Goal: Book appointment/travel/reservation

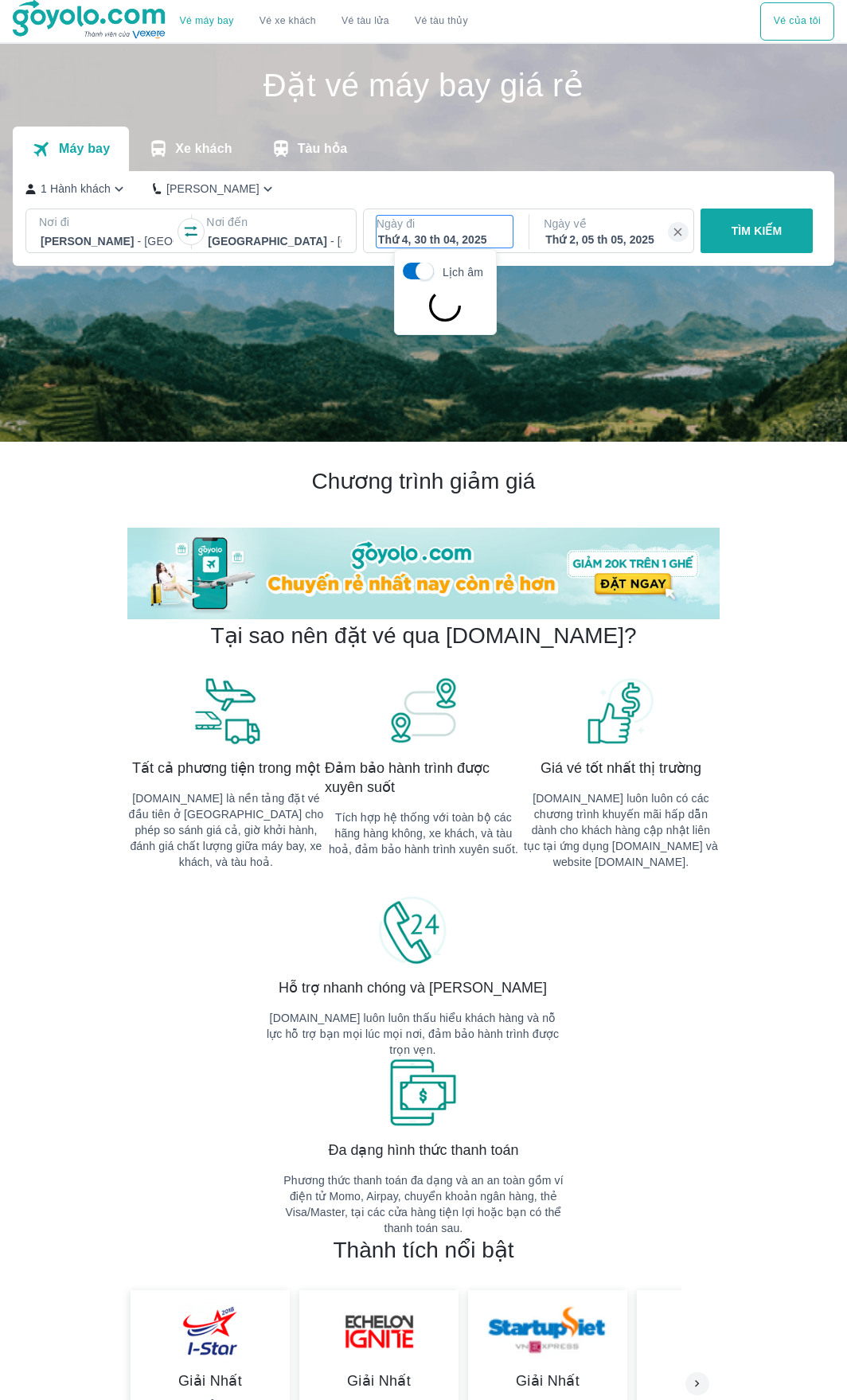
scroll to position [92, 0]
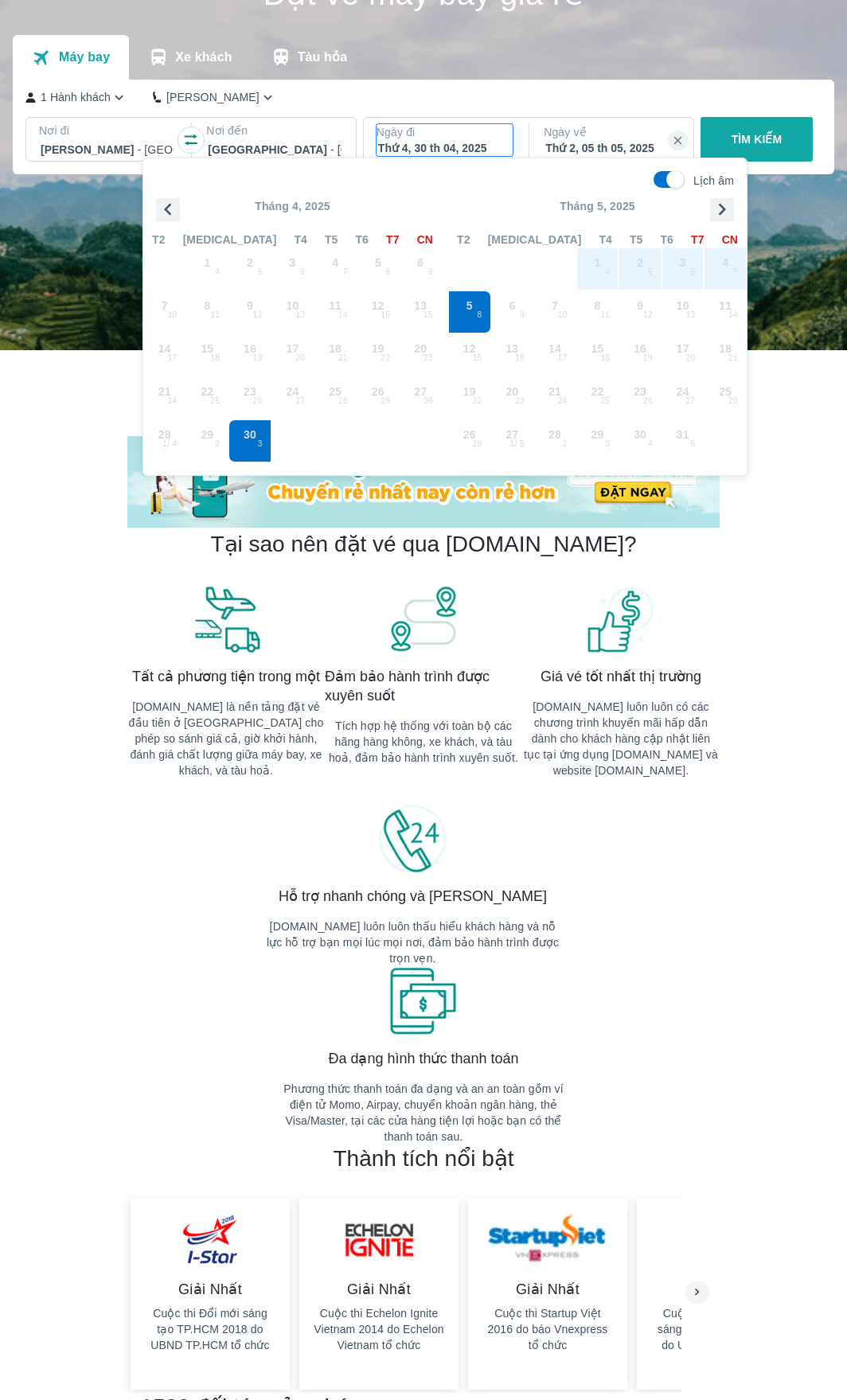
click at [216, 439] on span "29 2" at bounding box center [207, 441] width 43 height 43
click at [215, 429] on span "29 2" at bounding box center [207, 441] width 43 height 43
click at [725, 211] on icon "button" at bounding box center [721, 209] width 24 height 23
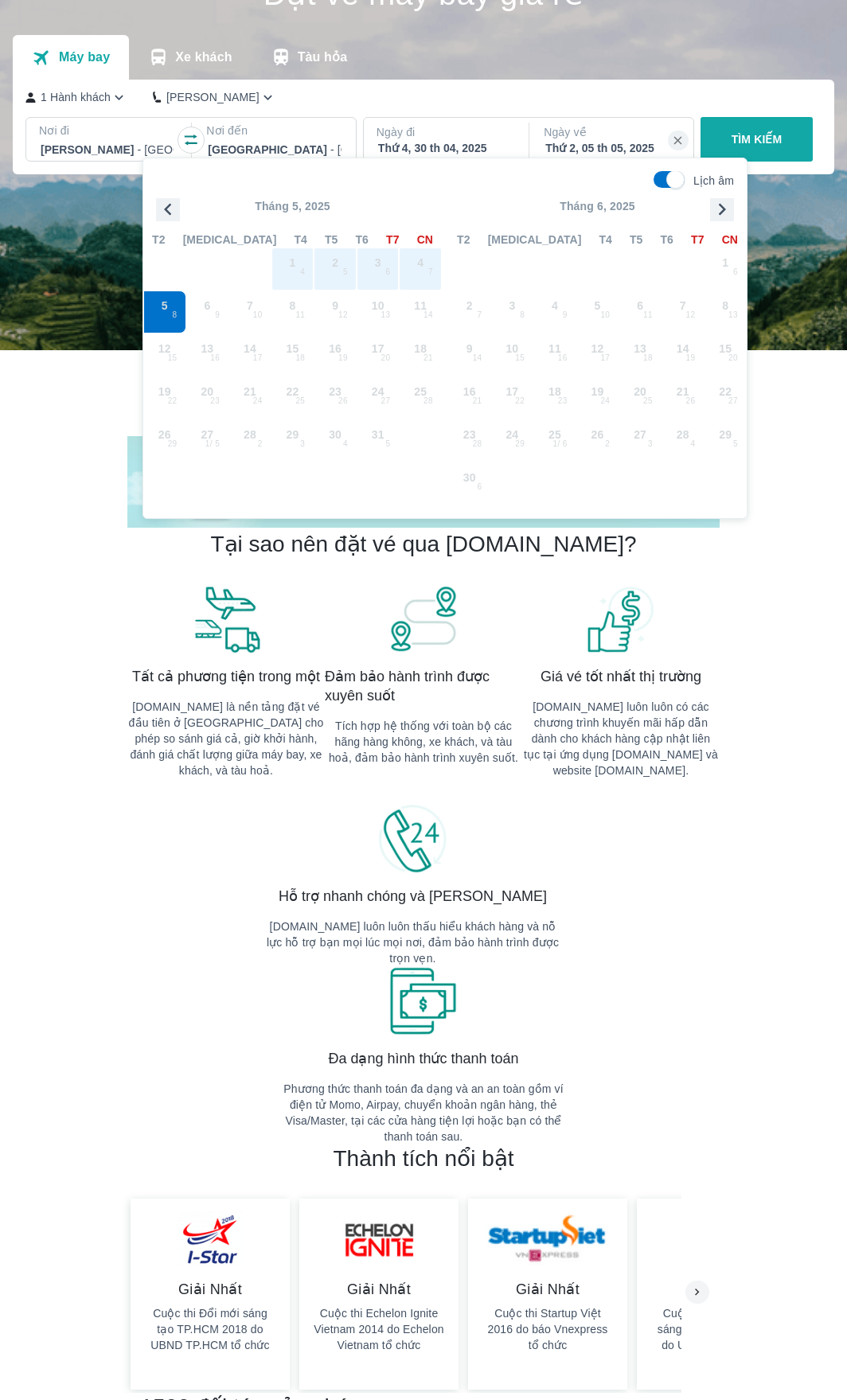
click at [725, 211] on icon "button" at bounding box center [721, 209] width 24 height 23
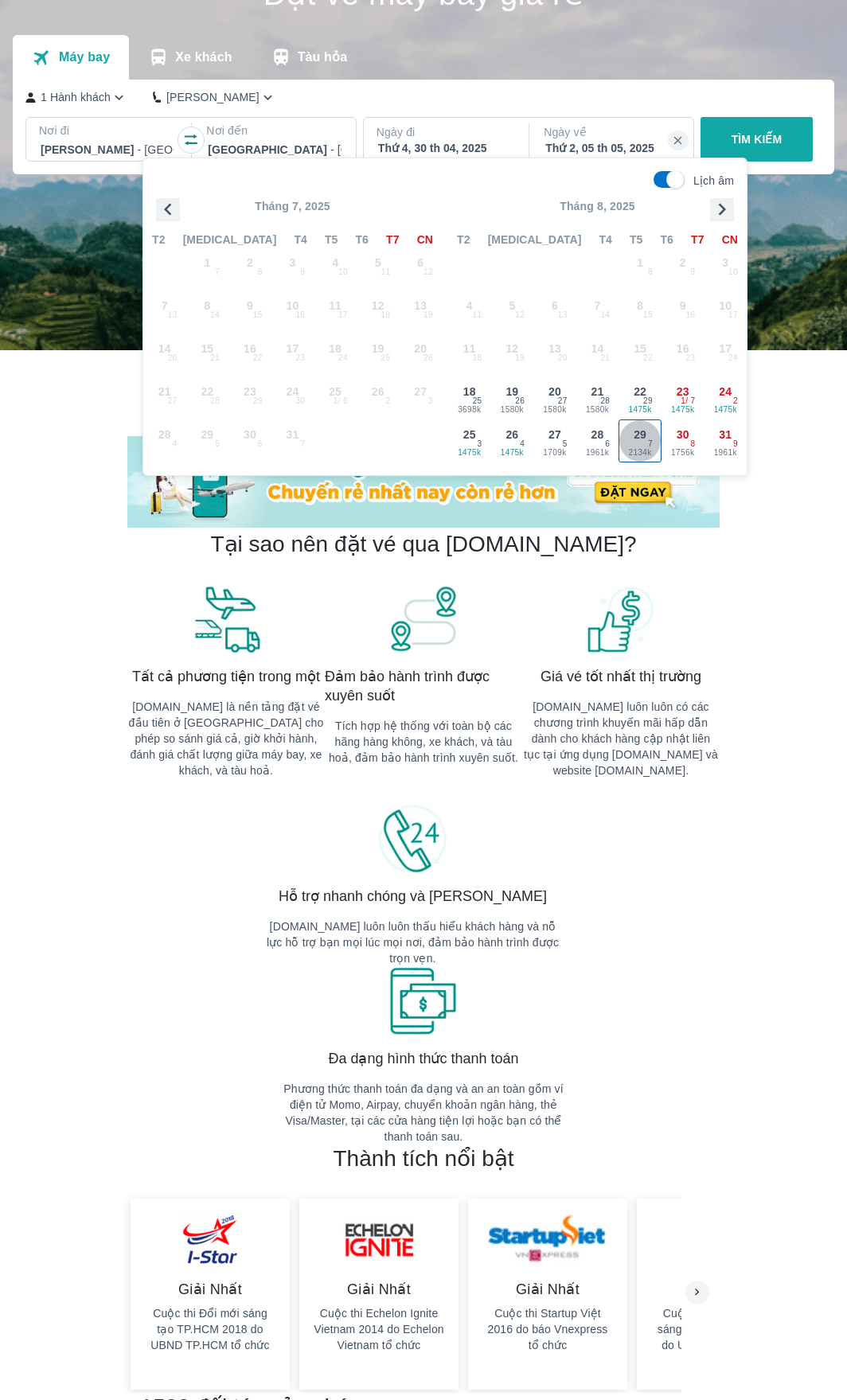
click at [645, 450] on span "2134k" at bounding box center [640, 453] width 41 height 13
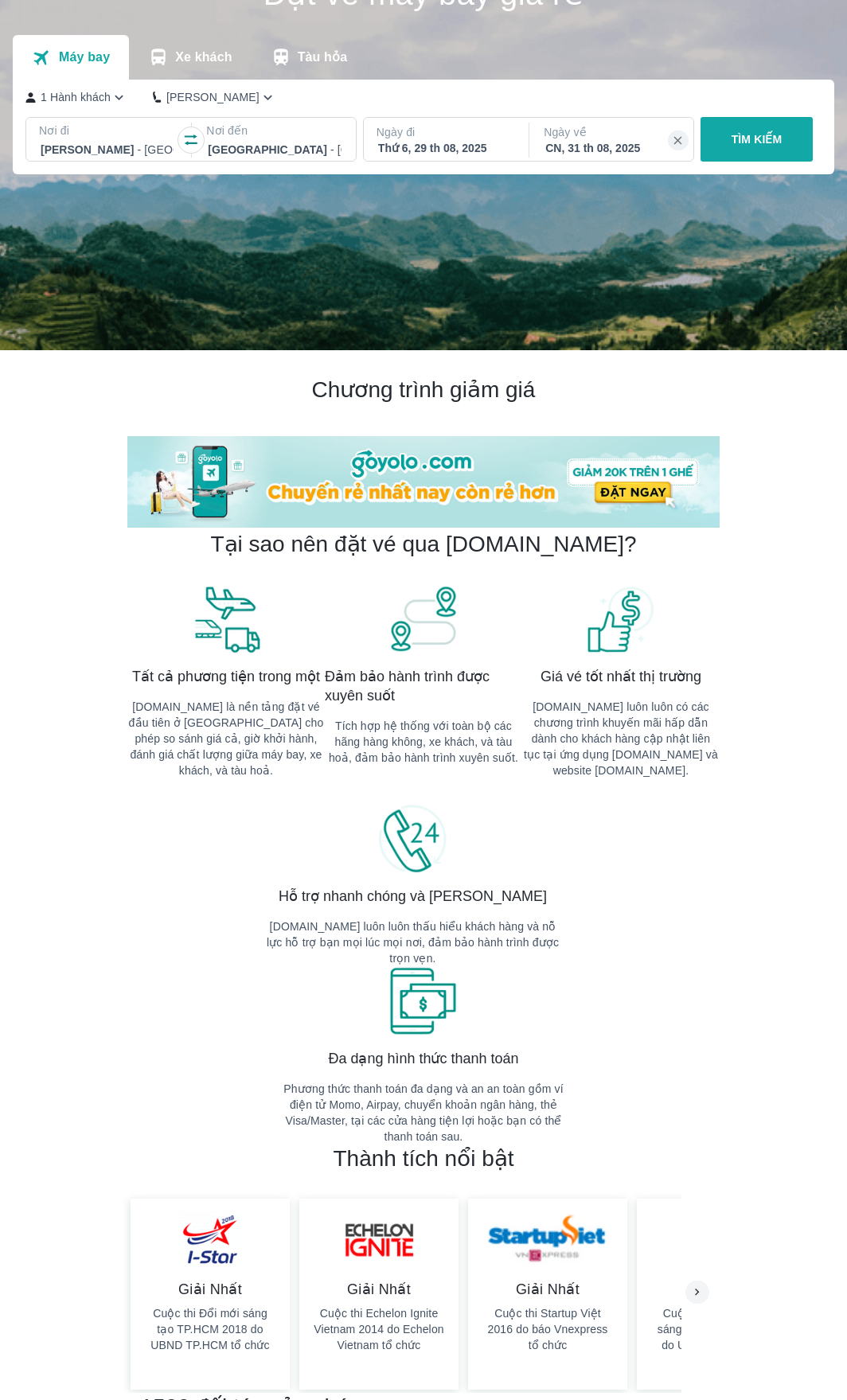
click at [635, 140] on p "Ngày về" at bounding box center [612, 132] width 136 height 16
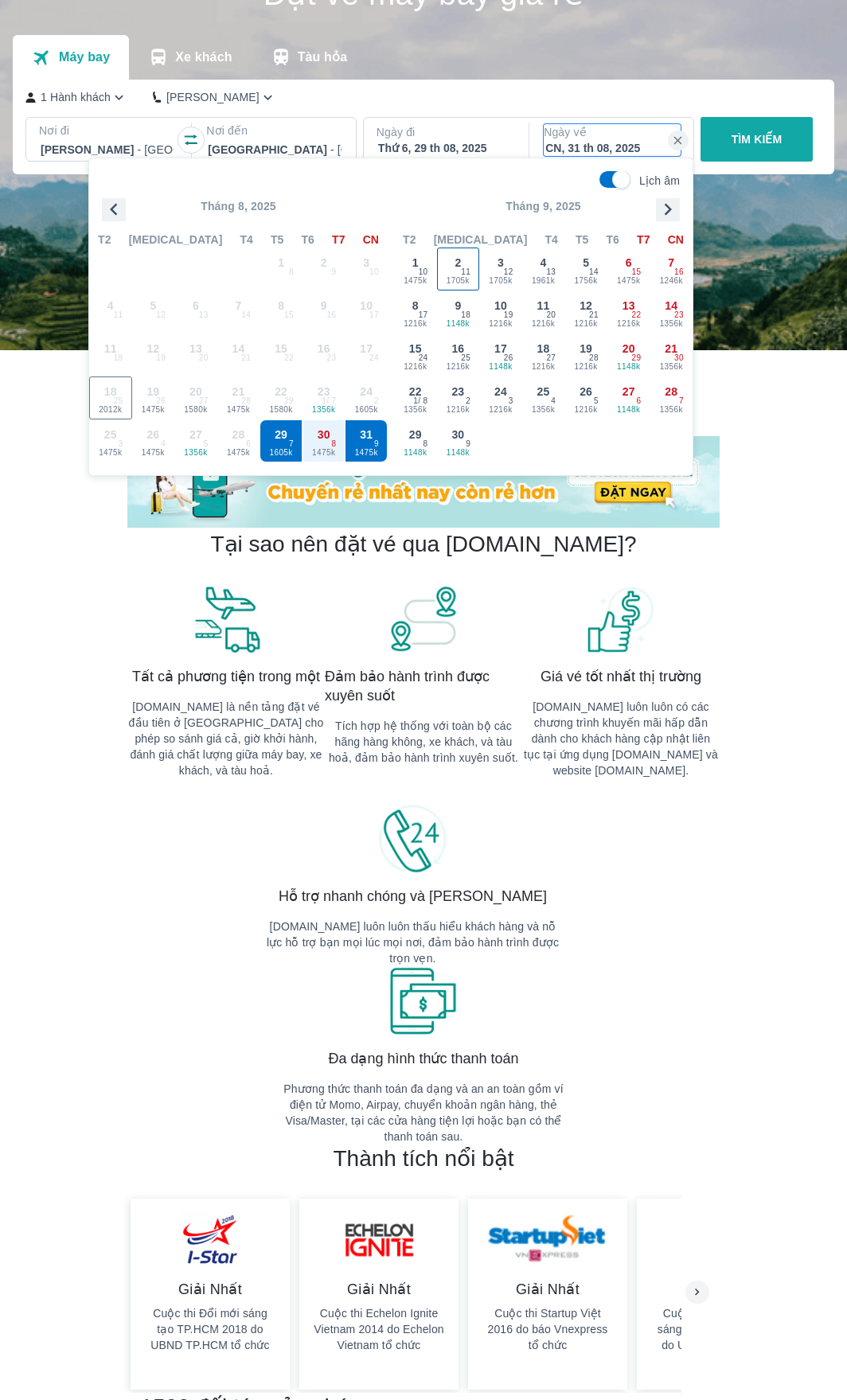
click at [463, 271] on span "11" at bounding box center [466, 272] width 10 height 13
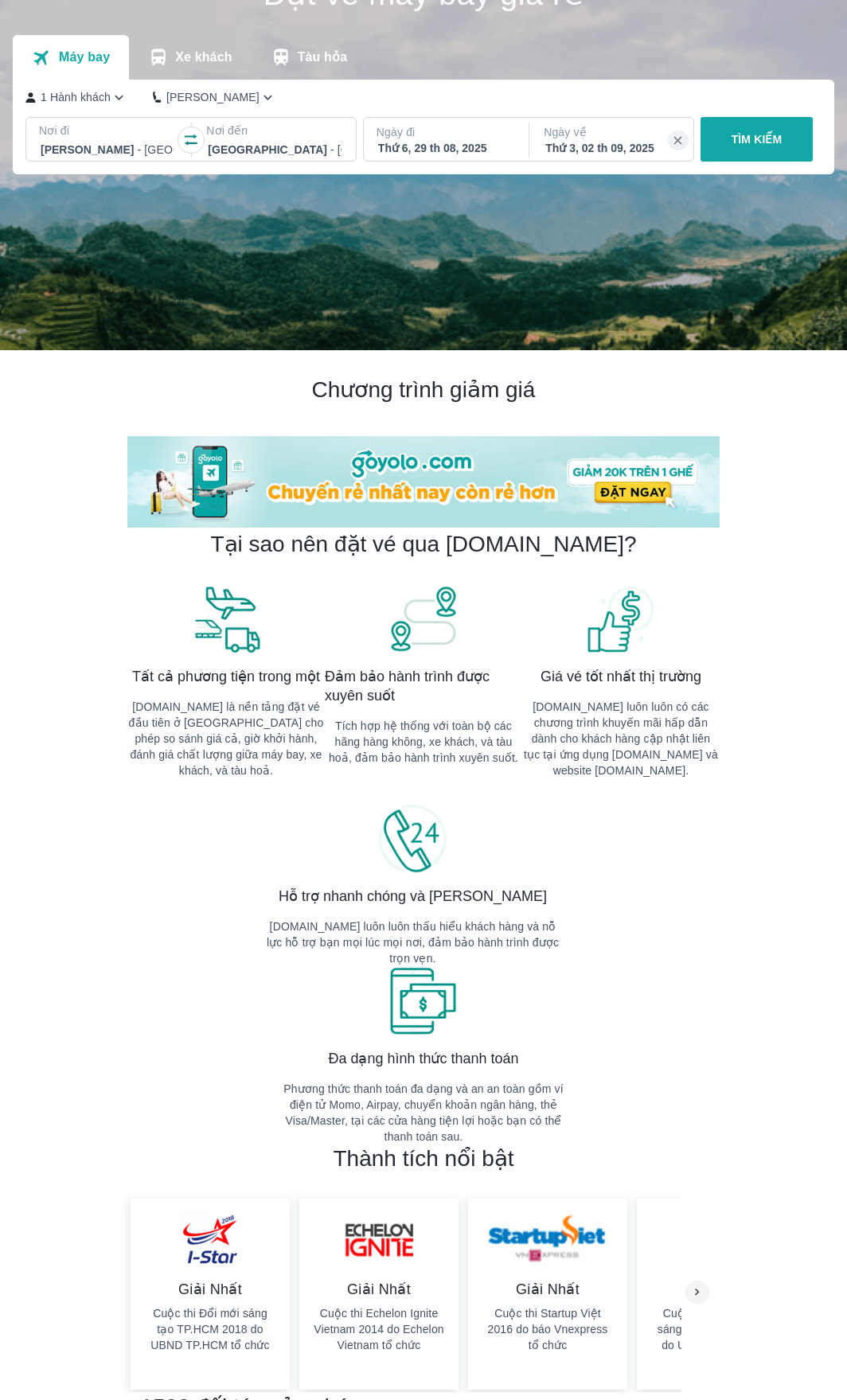
click at [723, 143] on button "TÌM KIẾM" at bounding box center [756, 139] width 113 height 45
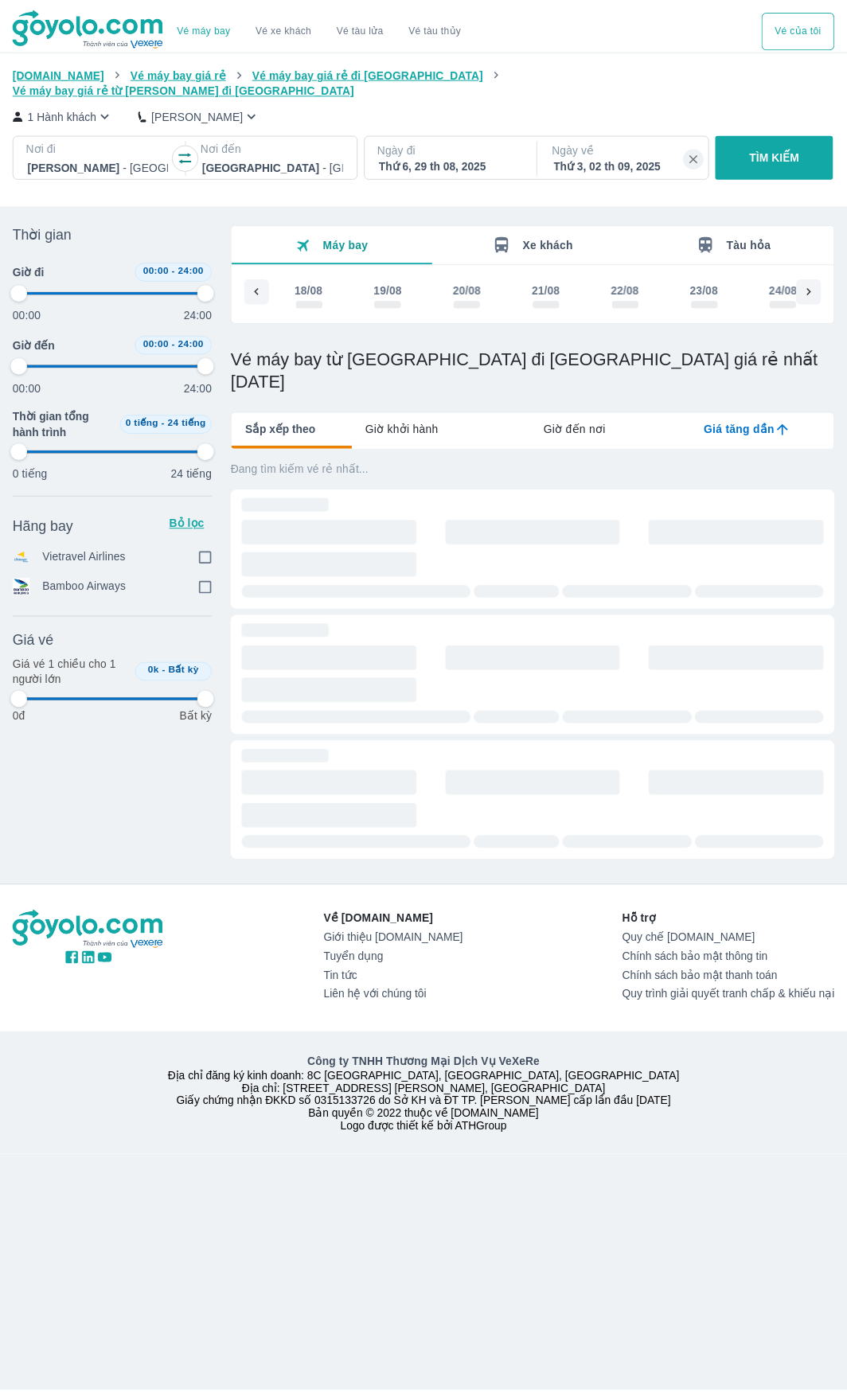
scroll to position [0, 468]
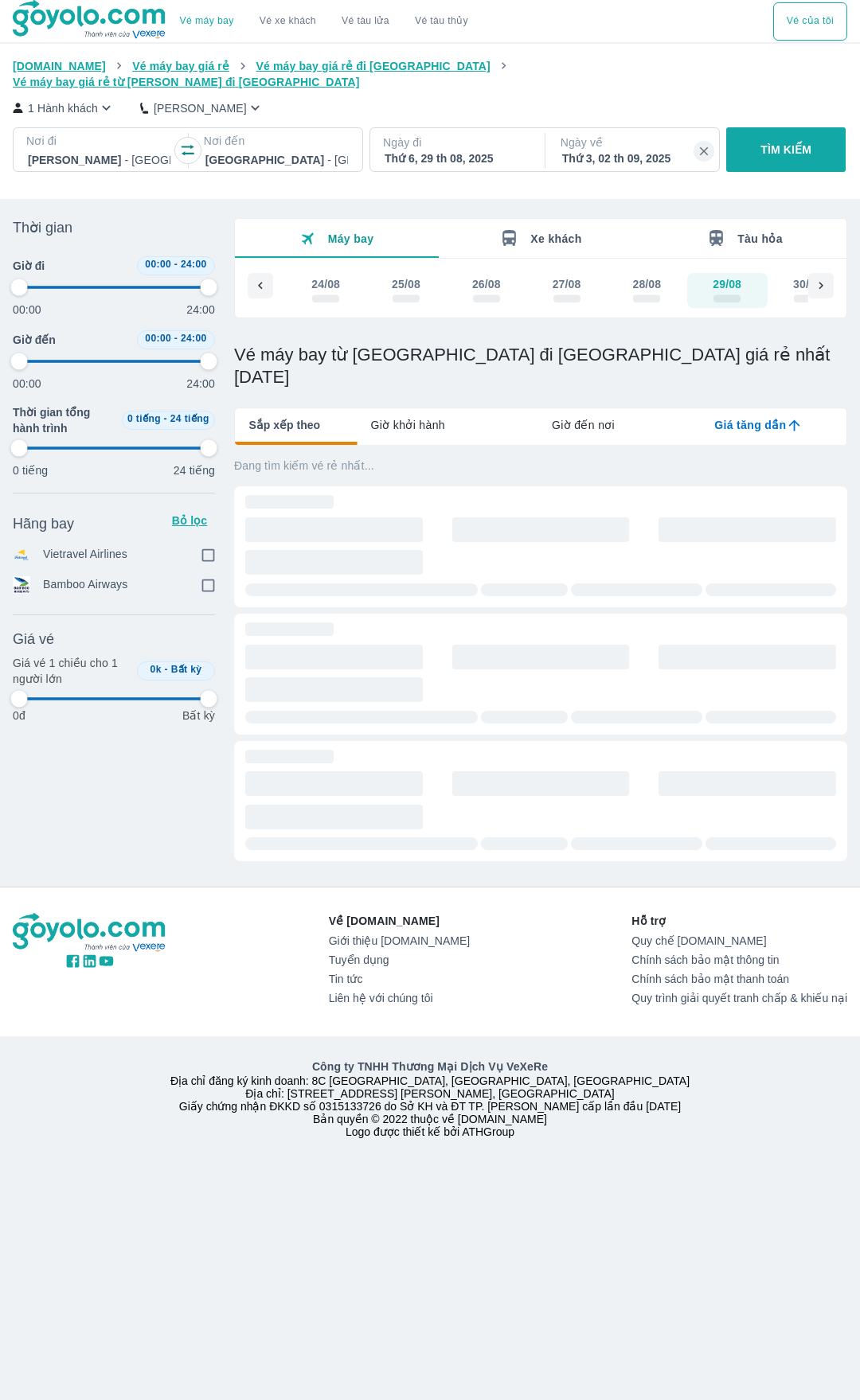
type input "97.9166666666667"
checkbox input "true"
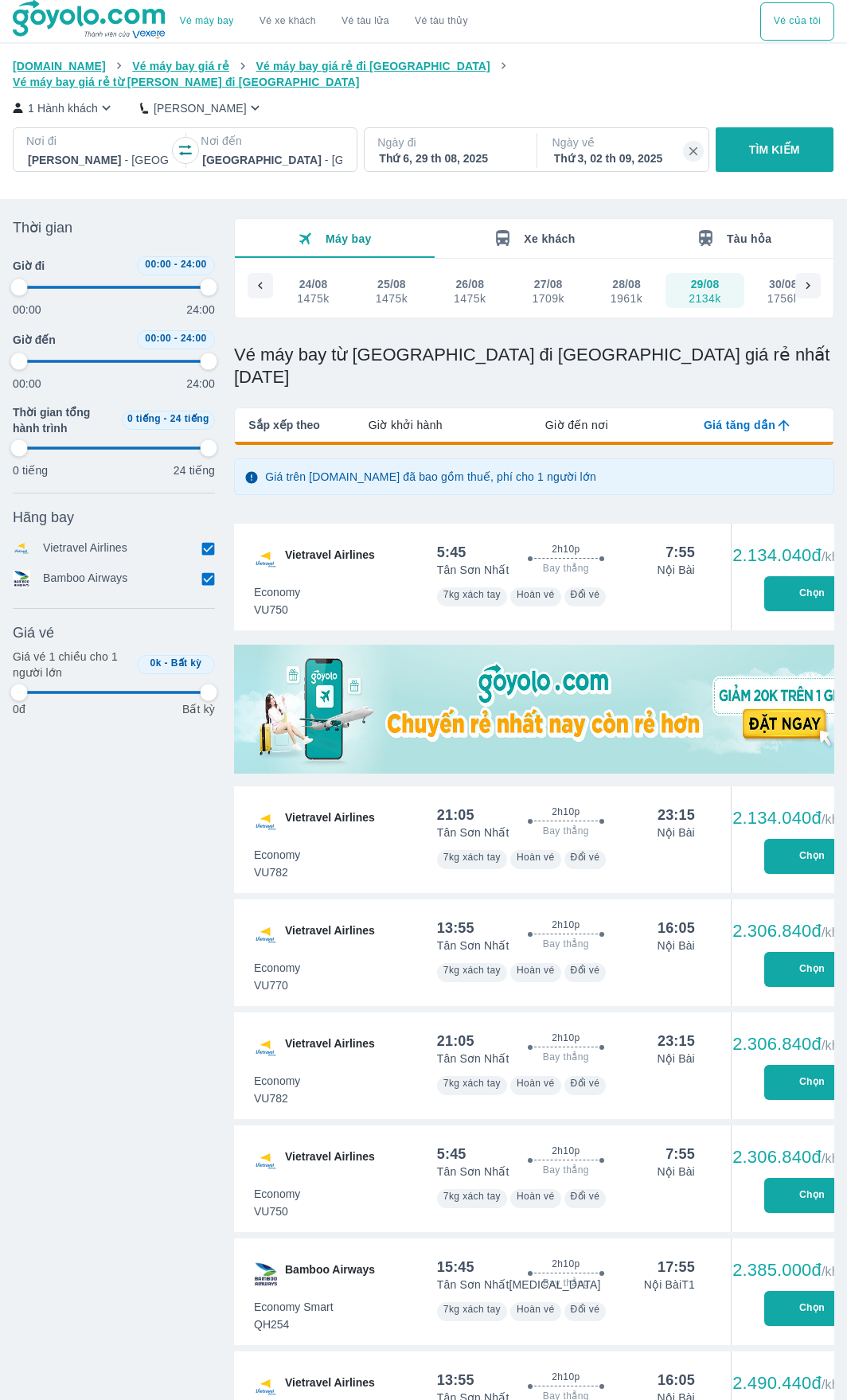
type input "97.9166666666667"
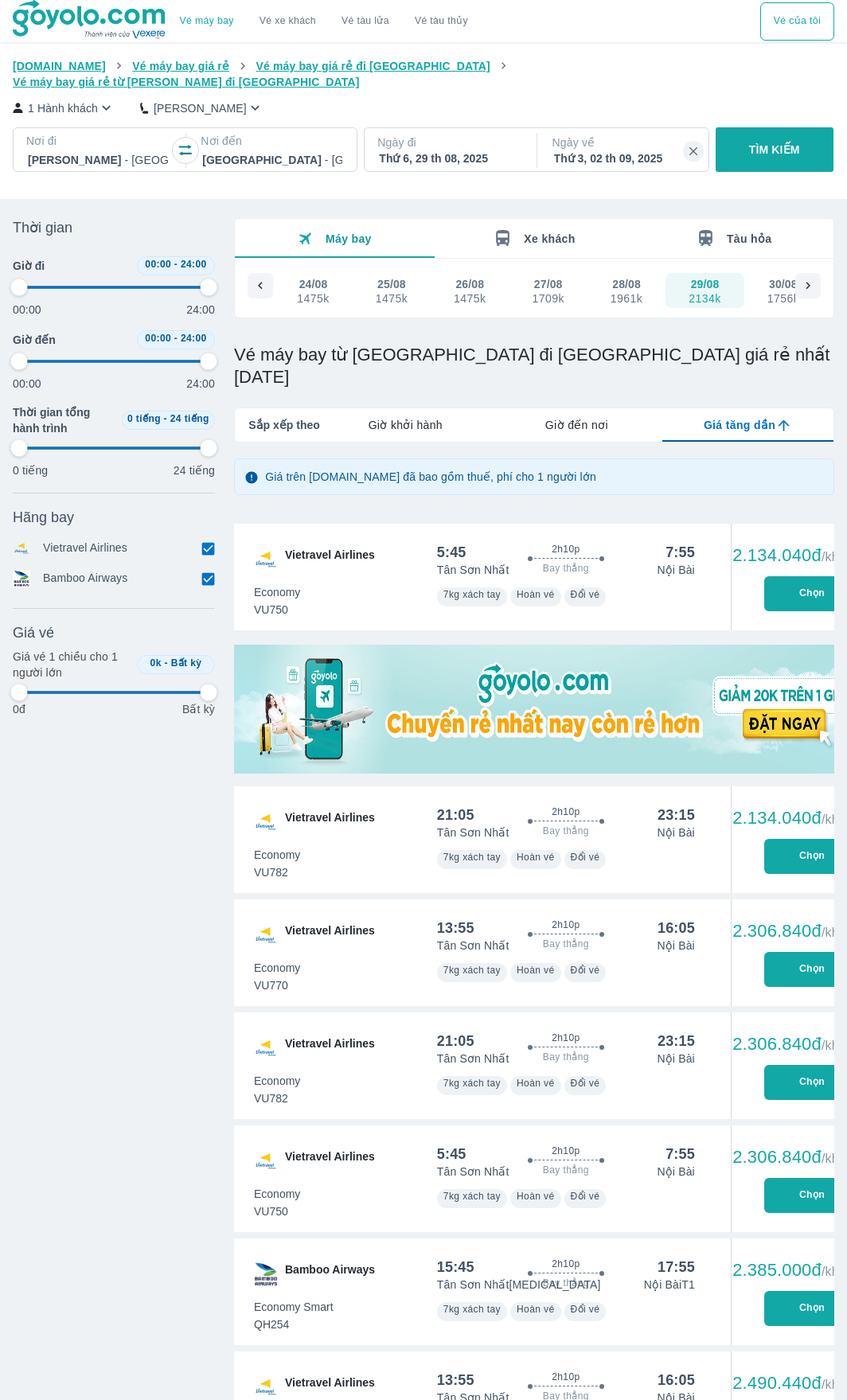
type input "97.9166666666667"
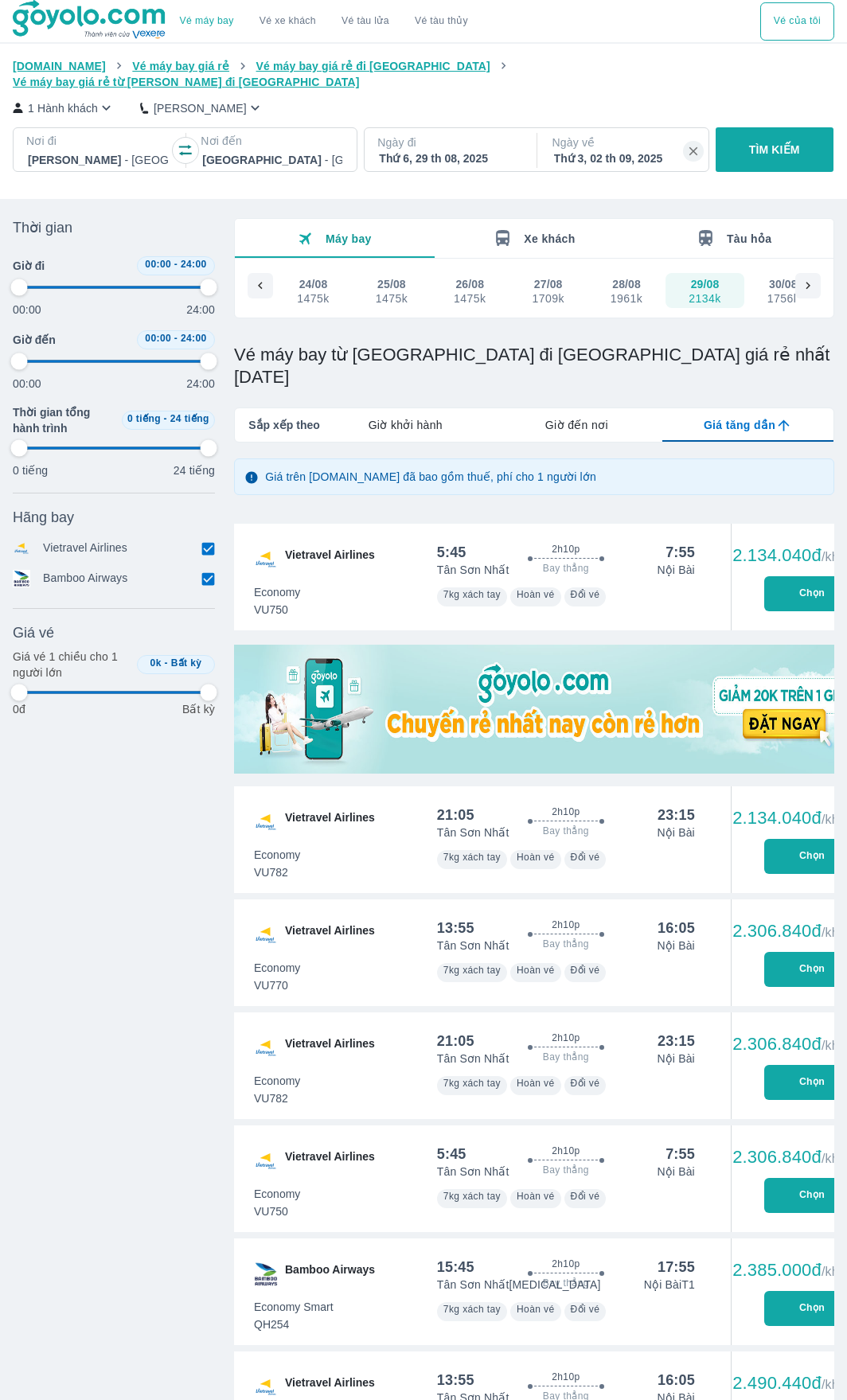
type input "97.9166666666667"
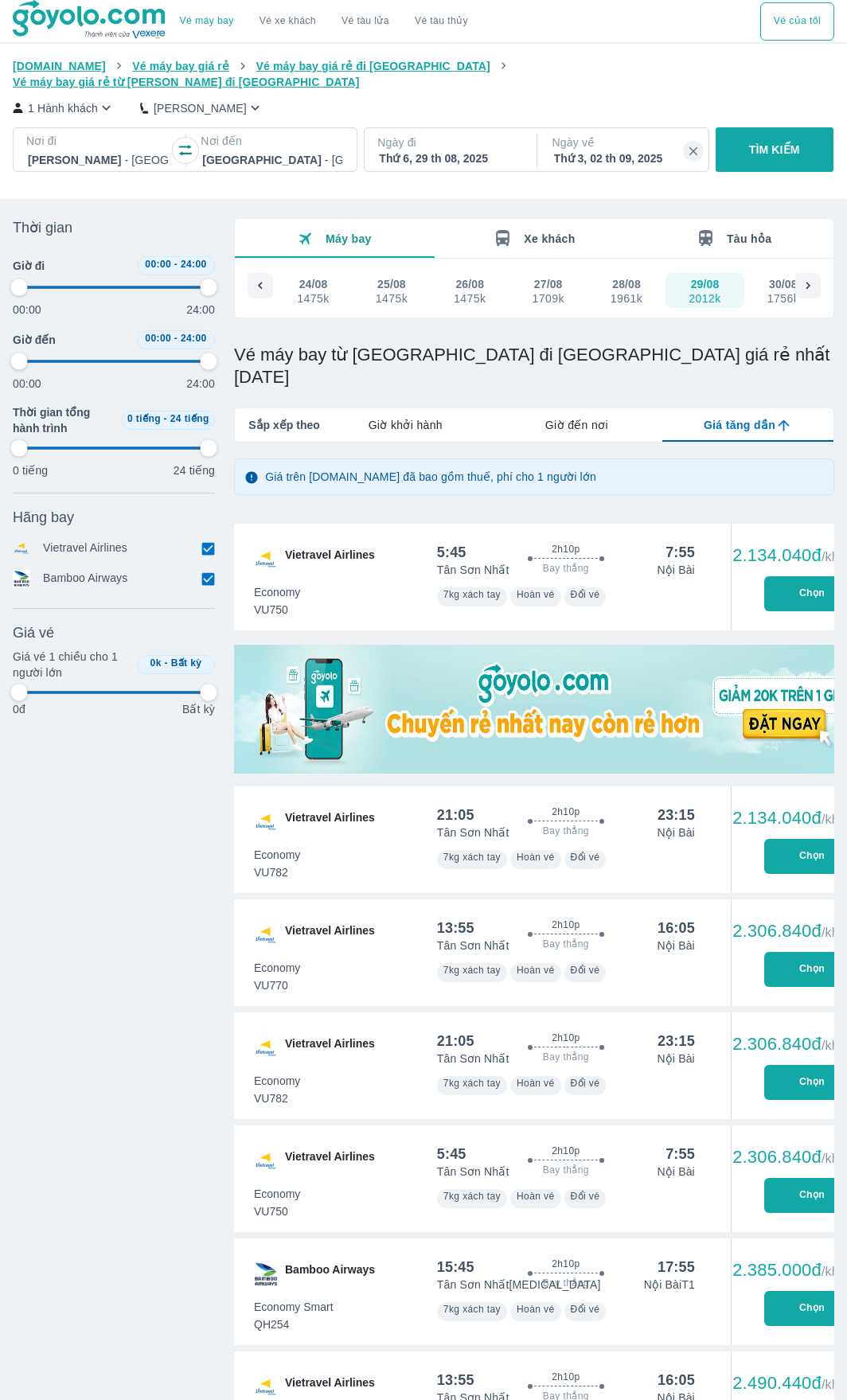
type input "97.9166666666667"
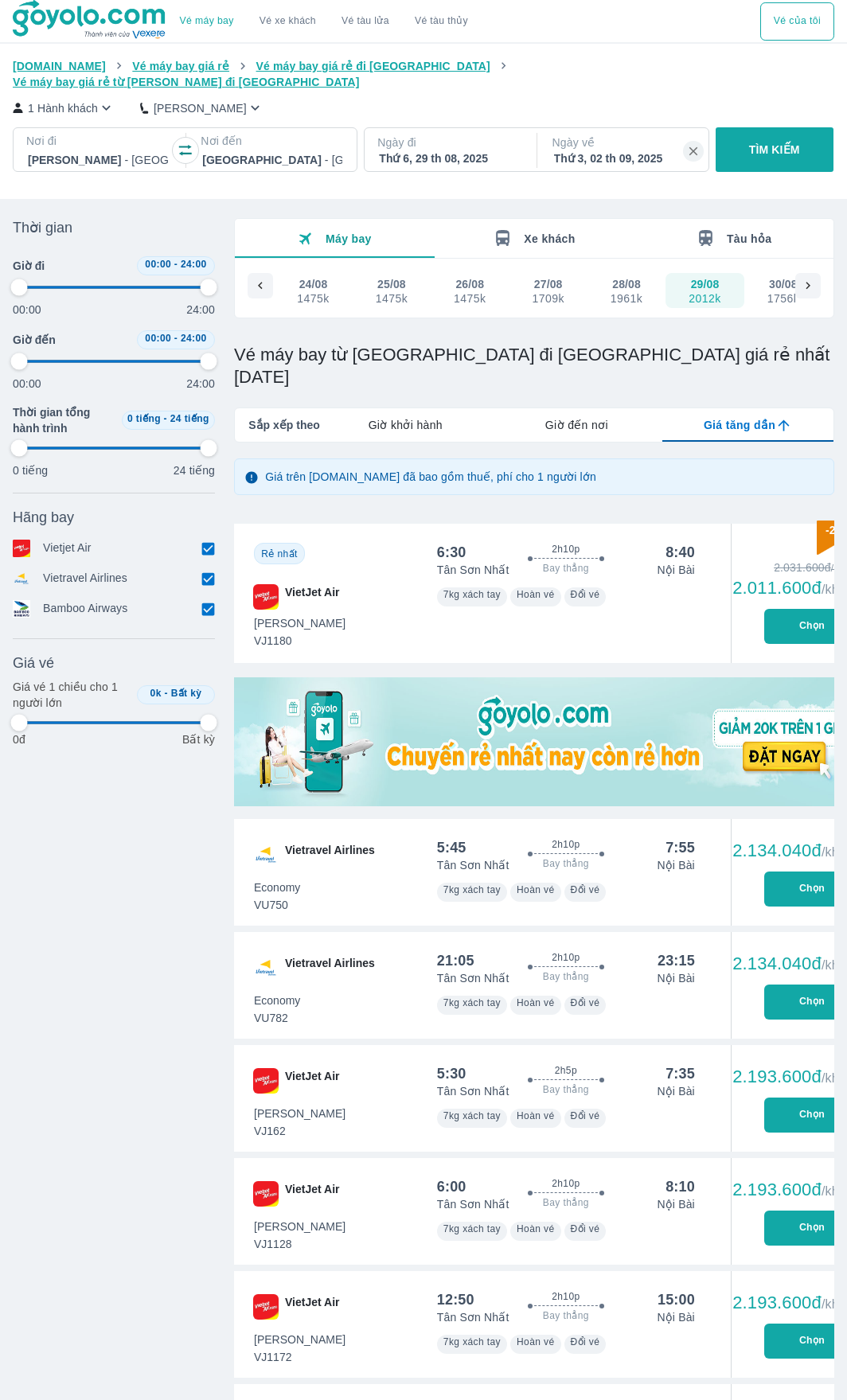
type input "97.9166666666667"
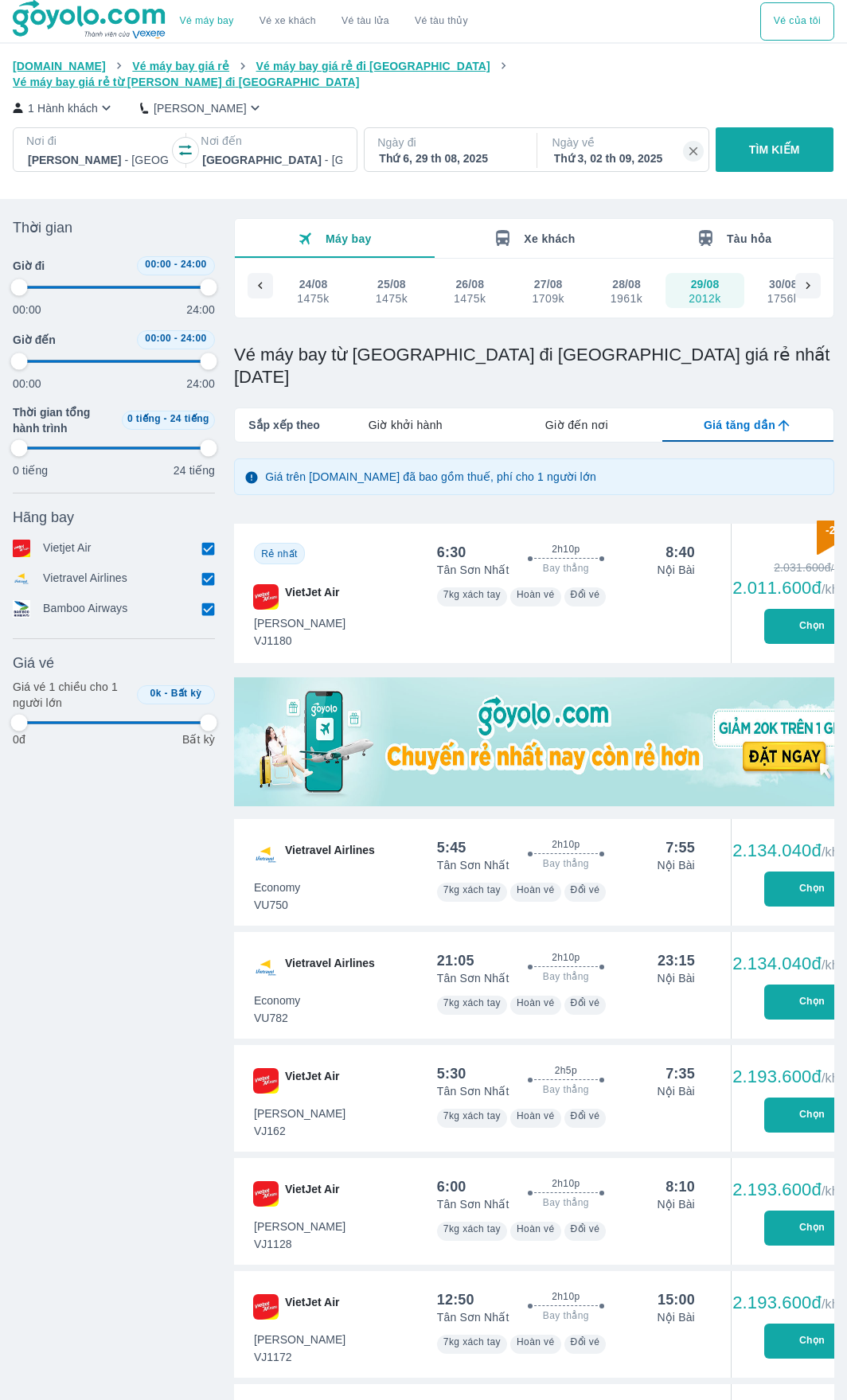
type input "97.9166666666667"
